Goal: Task Accomplishment & Management: Use online tool/utility

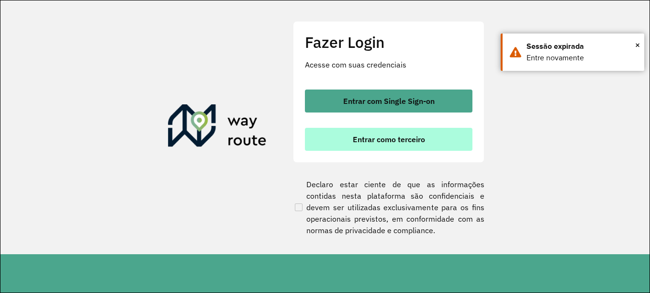
click at [407, 145] on button "Entrar como terceiro" at bounding box center [389, 139] width 168 height 23
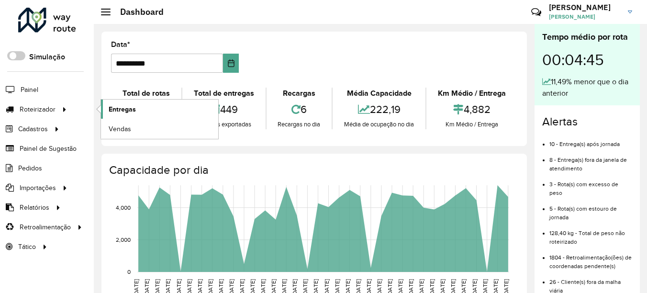
click at [126, 115] on link "Entregas" at bounding box center [159, 109] width 117 height 19
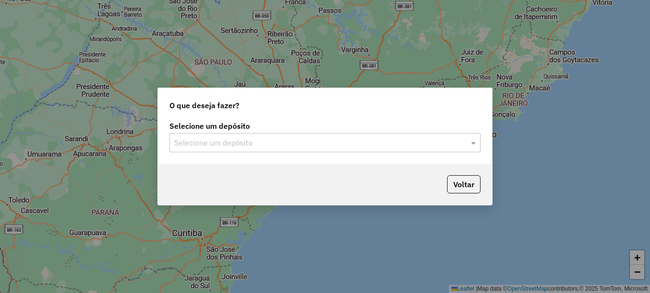
click at [363, 131] on label "Selecione um depósito" at bounding box center [325, 125] width 311 height 11
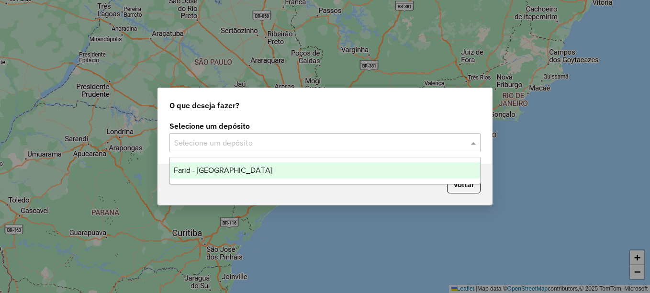
click at [360, 145] on input "text" at bounding box center [315, 142] width 283 height 11
click at [319, 159] on ng-dropdown-panel "Farid - [GEOGRAPHIC_DATA]" at bounding box center [325, 170] width 311 height 27
click at [317, 165] on div "Farid - [GEOGRAPHIC_DATA]" at bounding box center [325, 170] width 310 height 16
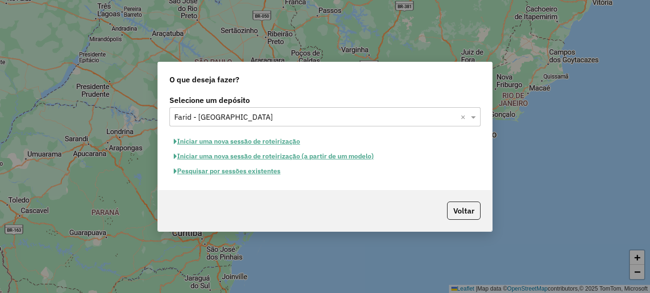
click at [252, 167] on button "Pesquisar por sessões existentes" at bounding box center [227, 171] width 115 height 15
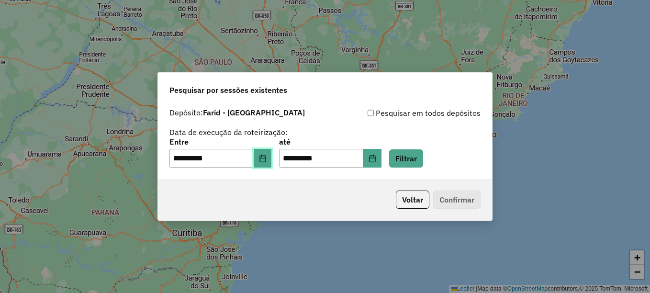
click at [266, 158] on icon "Choose Date" at bounding box center [263, 159] width 6 height 8
click at [357, 123] on div "**********" at bounding box center [325, 137] width 311 height 61
click at [444, 155] on div "**********" at bounding box center [325, 153] width 311 height 30
click at [423, 159] on button "Filtrar" at bounding box center [406, 158] width 34 height 18
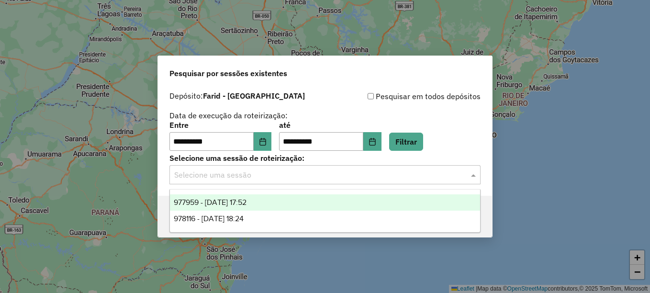
click at [392, 173] on input "text" at bounding box center [315, 175] width 283 height 11
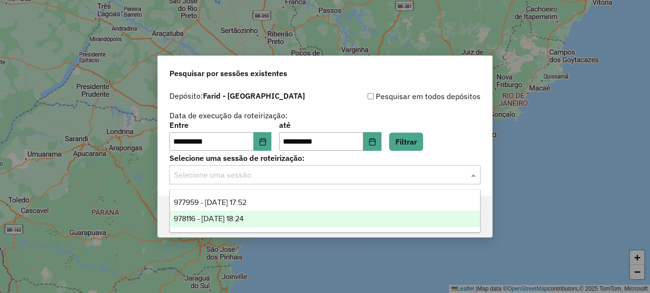
click at [244, 215] on span "978116 - 12/08/2025 18:24" at bounding box center [209, 219] width 70 height 8
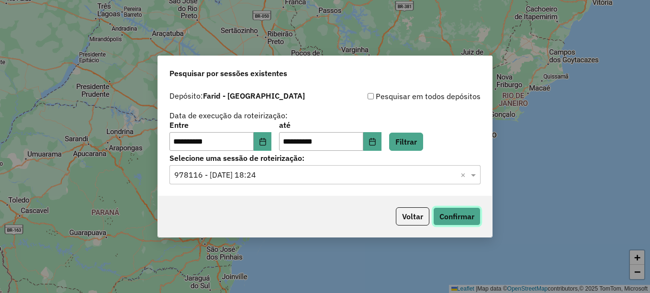
click at [448, 210] on button "Confirmar" at bounding box center [456, 216] width 47 height 18
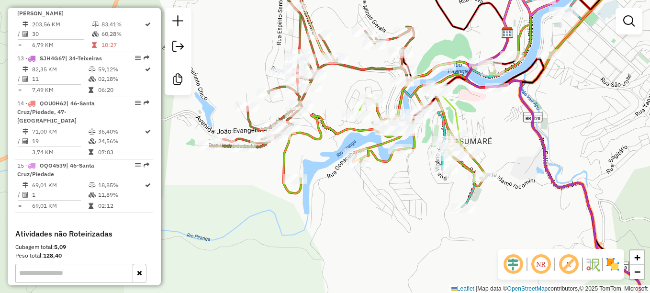
scroll to position [958, 0]
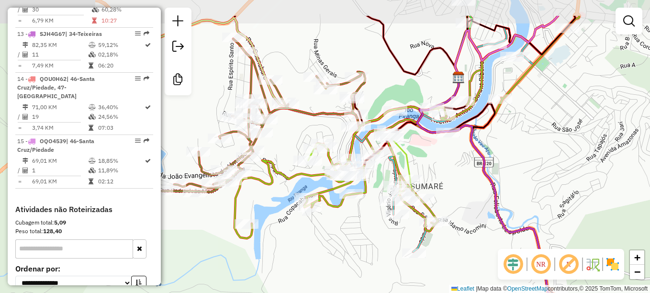
drag, startPoint x: 499, startPoint y: 113, endPoint x: 450, endPoint y: 158, distance: 66.4
click at [450, 158] on div "Janela de atendimento Grade de atendimento Capacidade Transportadoras Veículos …" at bounding box center [325, 146] width 650 height 293
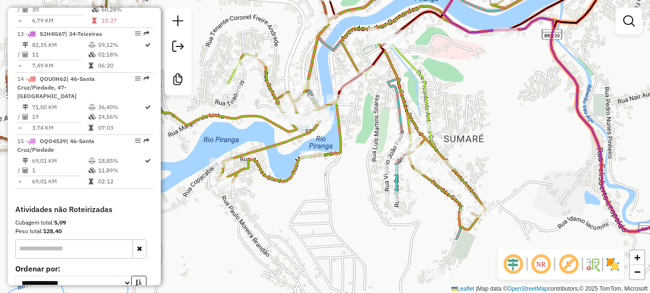
drag, startPoint x: 350, startPoint y: 190, endPoint x: 372, endPoint y: 107, distance: 85.1
click at [372, 107] on div "Janela de atendimento Grade de atendimento Capacidade Transportadoras Veículos …" at bounding box center [325, 146] width 650 height 293
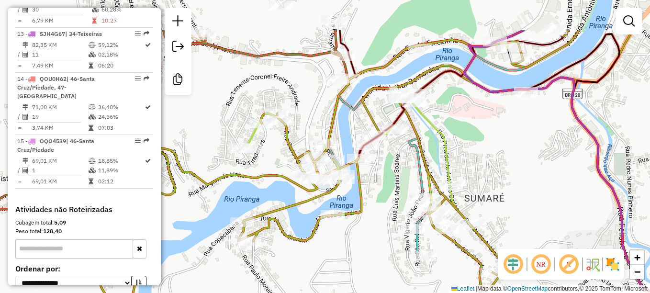
drag, startPoint x: 302, startPoint y: 48, endPoint x: 297, endPoint y: 119, distance: 71.5
click at [321, 111] on div "Janela de atendimento Grade de atendimento Capacidade Transportadoras Veículos …" at bounding box center [325, 146] width 650 height 293
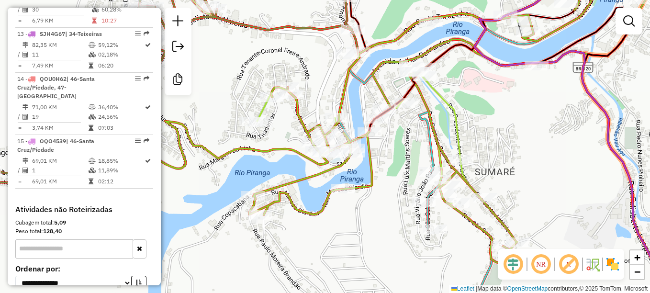
drag, startPoint x: 307, startPoint y: 114, endPoint x: 322, endPoint y: 75, distance: 41.7
click at [322, 75] on div "Janela de atendimento Grade de atendimento Capacidade Transportadoras Veículos …" at bounding box center [325, 146] width 650 height 293
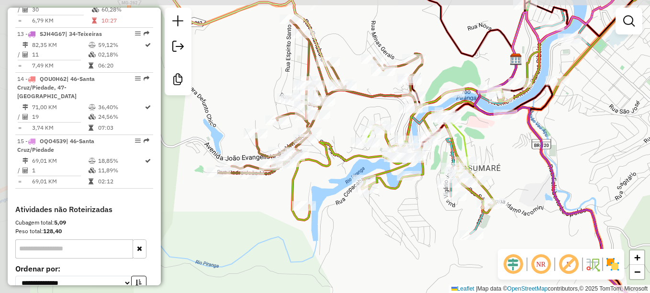
drag, startPoint x: 324, startPoint y: 198, endPoint x: 349, endPoint y: 216, distance: 29.9
click at [349, 216] on div "Janela de atendimento Grade de atendimento Capacidade Transportadoras Veículos …" at bounding box center [325, 146] width 650 height 293
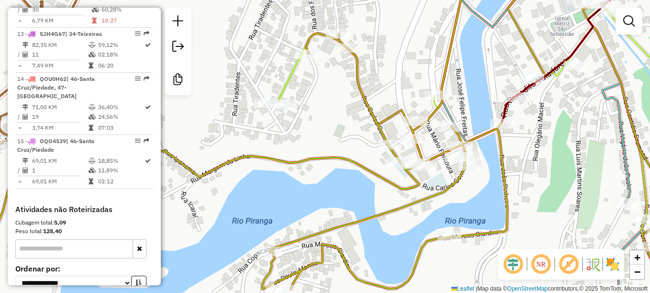
click at [452, 117] on icon at bounding box center [579, 144] width 274 height 347
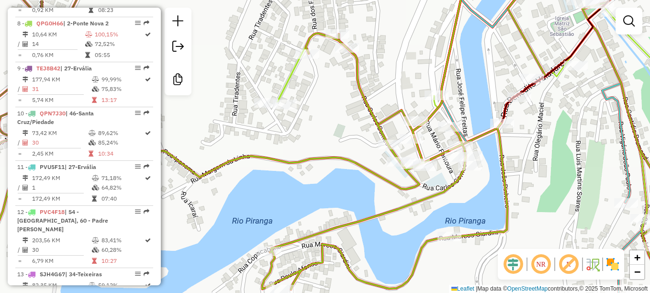
select select "**********"
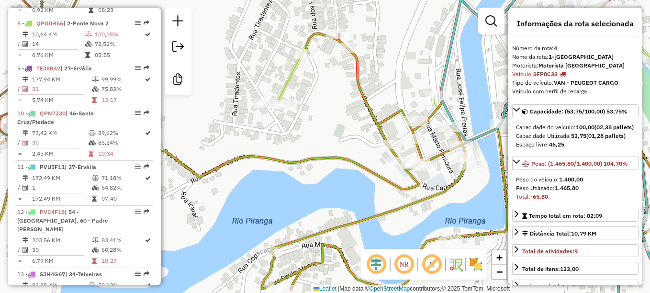
scroll to position [521, 0]
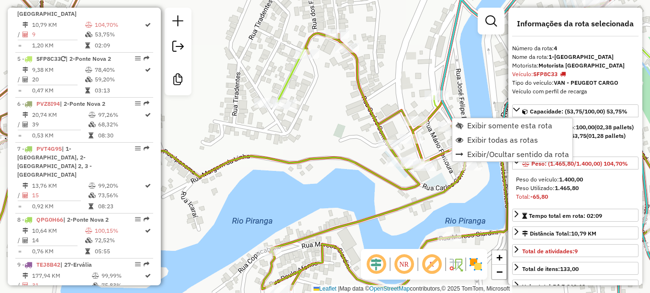
click at [393, 103] on div "Janela de atendimento Grade de atendimento Capacidade Transportadoras Veículos …" at bounding box center [325, 146] width 650 height 293
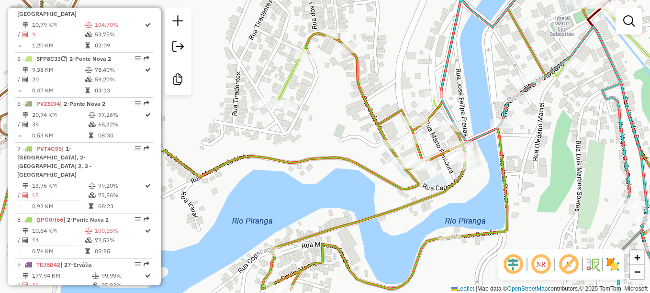
click at [385, 119] on icon at bounding box center [527, 140] width 376 height 339
select select "**********"
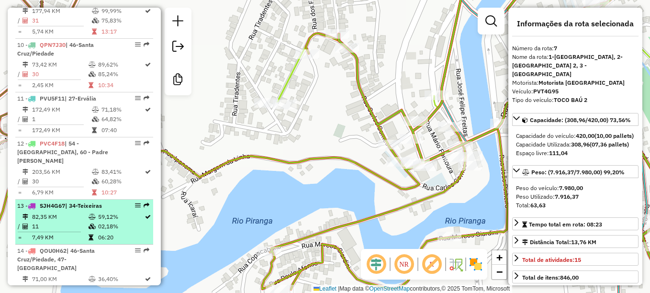
scroll to position [772, 0]
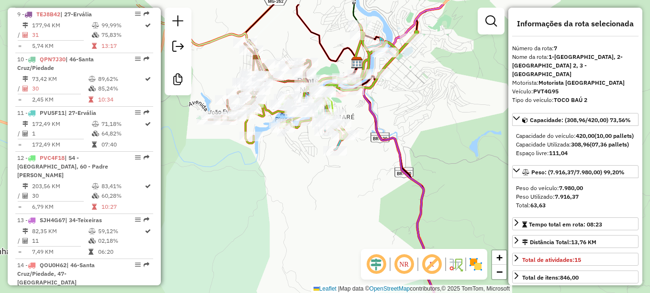
drag, startPoint x: 355, startPoint y: 140, endPoint x: 399, endPoint y: 168, distance: 52.5
click at [397, 193] on div "Janela de atendimento Grade de atendimento Capacidade Transportadoras Veículos …" at bounding box center [325, 146] width 650 height 293
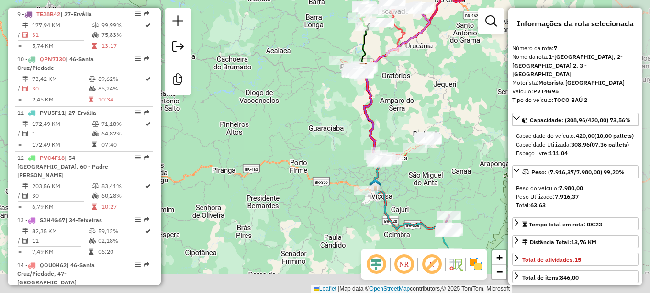
drag, startPoint x: 421, startPoint y: 150, endPoint x: 358, endPoint y: 46, distance: 122.3
